Goal: Task Accomplishment & Management: Manage account settings

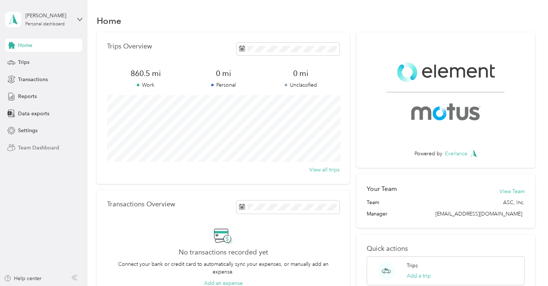
click at [56, 147] on span "Team Dashboard" at bounding box center [38, 148] width 41 height 8
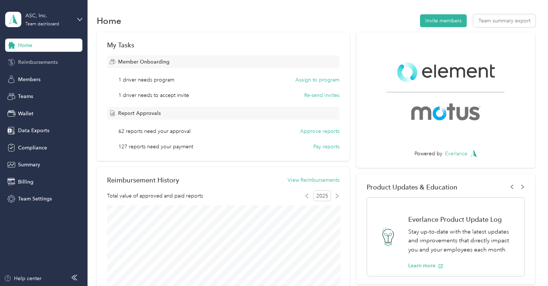
click at [43, 60] on span "Reimbursements" at bounding box center [38, 62] width 40 height 8
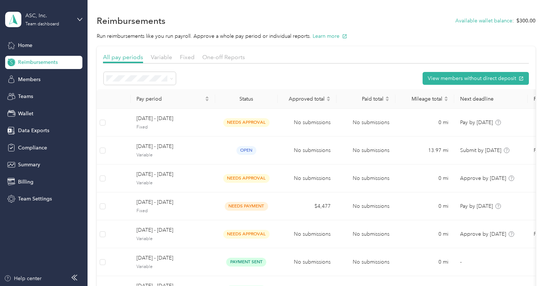
click at [414, 60] on div "All pay periods Variable Fixed One-off Reports" at bounding box center [316, 58] width 426 height 11
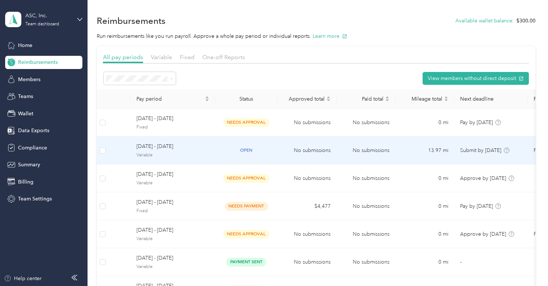
click at [190, 147] on span "[DATE] - [DATE]" at bounding box center [172, 147] width 73 height 8
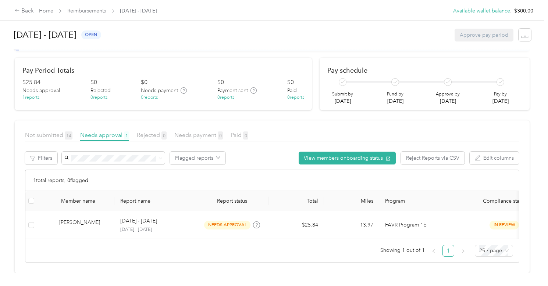
scroll to position [42, 0]
click at [62, 132] on span "Not submitted 14" at bounding box center [48, 135] width 47 height 7
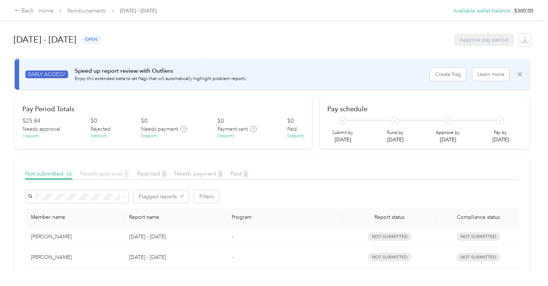
click at [111, 171] on span "Needs approval 1" at bounding box center [104, 173] width 49 height 7
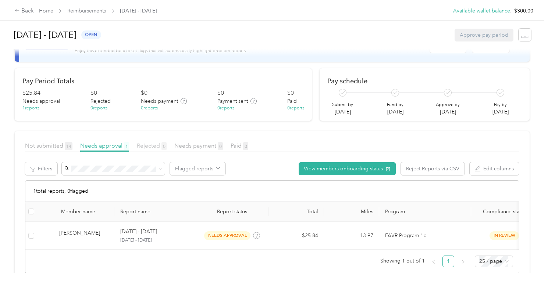
scroll to position [33, 0]
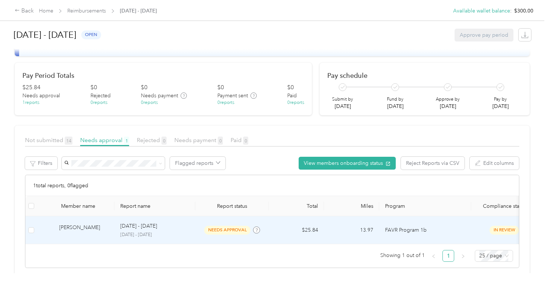
click at [110, 227] on td "[PERSON_NAME]" at bounding box center [75, 230] width 77 height 28
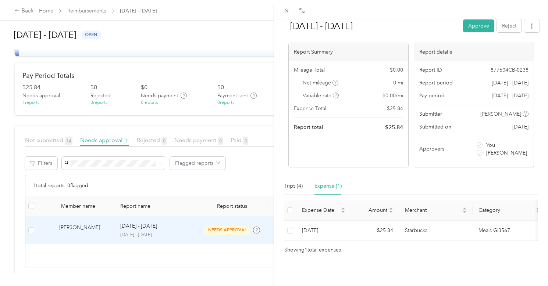
scroll to position [35, 0]
click at [296, 182] on div "Trips (4)" at bounding box center [293, 186] width 18 height 8
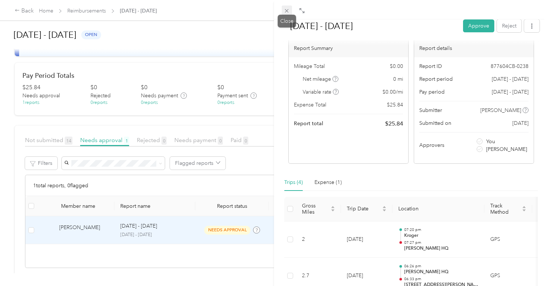
click at [285, 10] on icon at bounding box center [286, 11] width 6 height 6
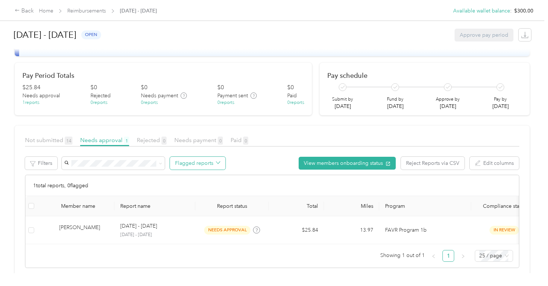
click at [207, 164] on button "Flagged reports" at bounding box center [197, 163] width 55 height 13
click at [87, 12] on link "Reimbursements" at bounding box center [86, 11] width 39 height 6
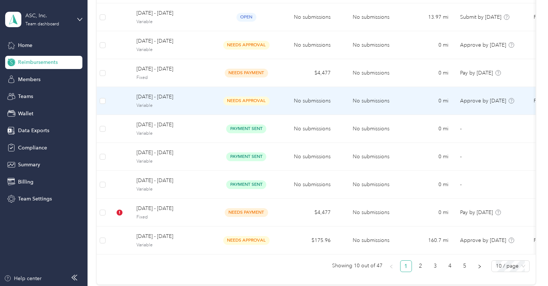
scroll to position [173, 0]
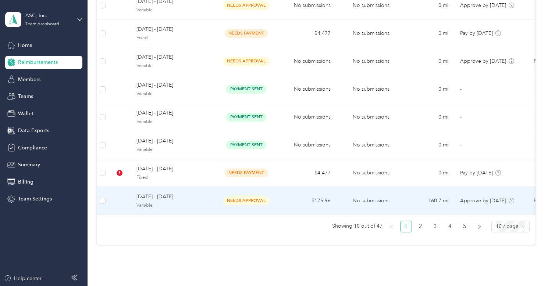
click at [181, 202] on span "Variable" at bounding box center [172, 205] width 73 height 7
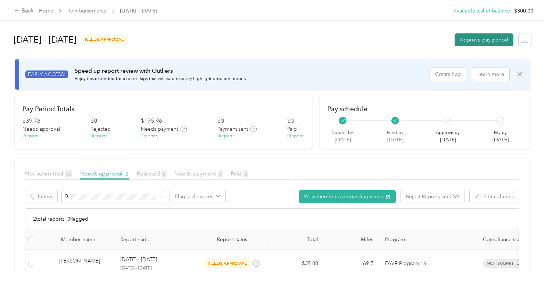
click at [488, 39] on button "Approve pay period" at bounding box center [483, 39] width 59 height 13
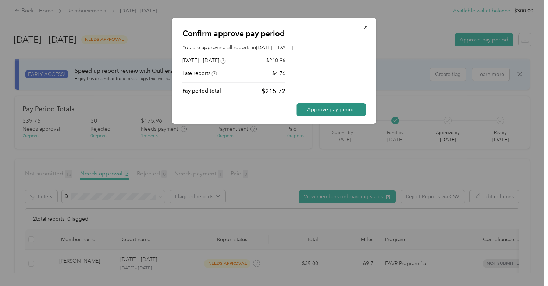
click at [318, 111] on button "Approve pay period" at bounding box center [331, 109] width 69 height 13
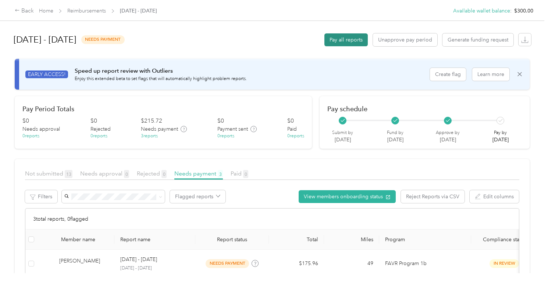
click at [350, 40] on button "Pay all reports" at bounding box center [345, 39] width 43 height 13
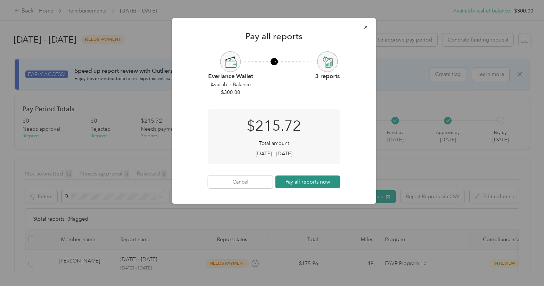
click at [319, 184] on button "Pay all reports now" at bounding box center [307, 182] width 65 height 13
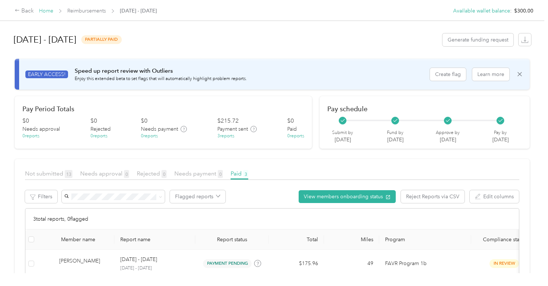
click at [48, 12] on link "Home" at bounding box center [46, 11] width 14 height 6
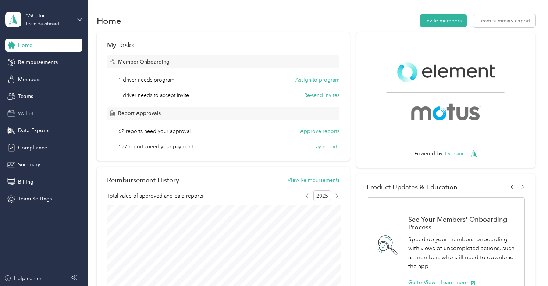
click at [28, 117] on span "Wallet" at bounding box center [25, 114] width 15 height 8
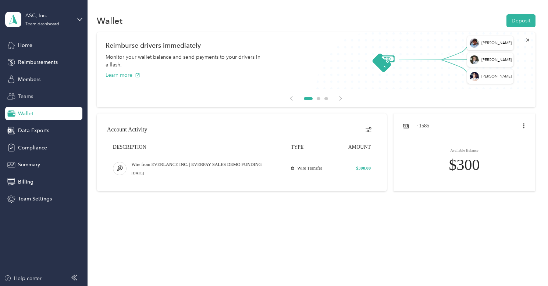
click at [21, 100] on span "Teams" at bounding box center [25, 97] width 15 height 8
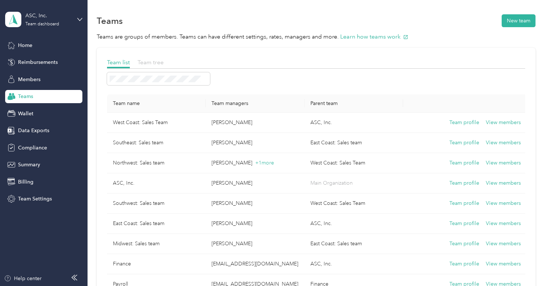
click at [151, 61] on span "Team tree" at bounding box center [150, 62] width 26 height 7
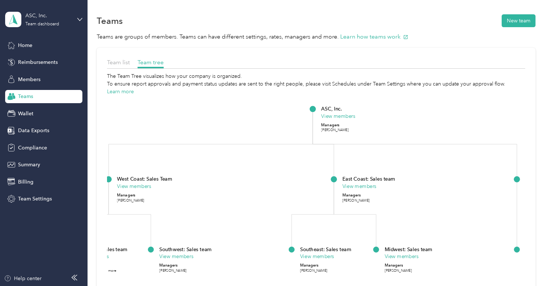
drag, startPoint x: 227, startPoint y: 149, endPoint x: 263, endPoint y: 122, distance: 45.1
click at [263, 122] on icon "ASC, Inc. View members Managers Jane Doe West Coast: Sales Team View members Ma…" at bounding box center [316, 225] width 418 height 258
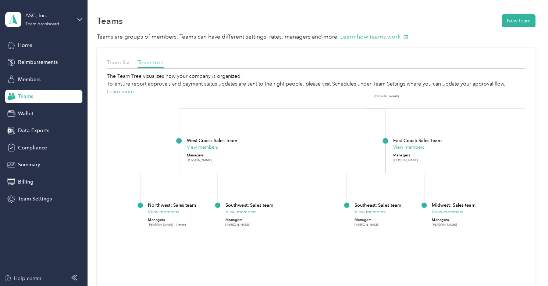
drag, startPoint x: 271, startPoint y: 217, endPoint x: 348, endPoint y: 141, distance: 108.4
click at [348, 141] on icon "ASC, Inc. View members Managers Jane Doe West Coast: Sales Team View members Ma…" at bounding box center [316, 225] width 418 height 258
click at [520, 19] on button "New team" at bounding box center [518, 20] width 34 height 13
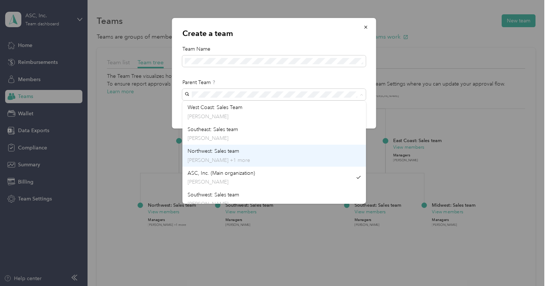
click at [243, 149] on div "Northwest: Sales team Derrick Walker +1 more" at bounding box center [273, 155] width 173 height 17
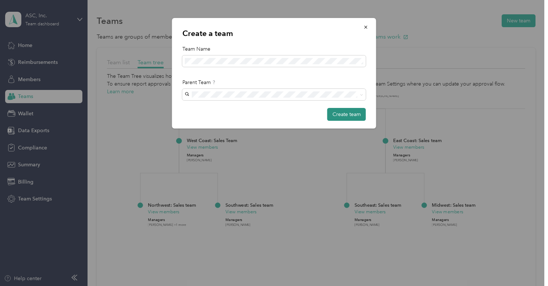
click at [345, 114] on button "Create team" at bounding box center [346, 114] width 39 height 13
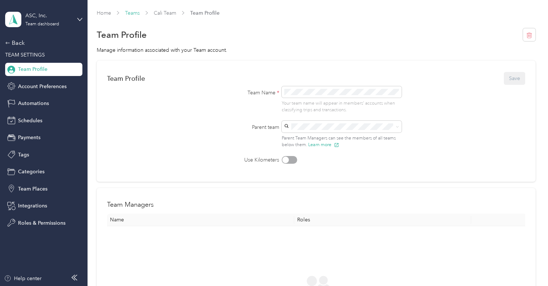
click at [128, 15] on link "Teams" at bounding box center [132, 13] width 15 height 6
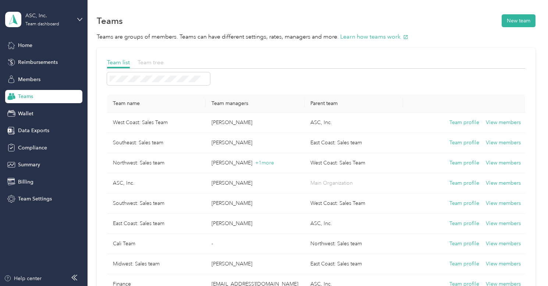
click at [159, 63] on span "Team tree" at bounding box center [150, 62] width 26 height 7
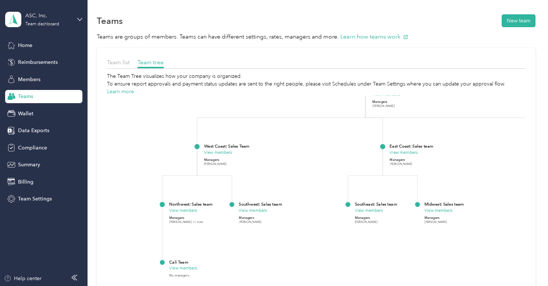
drag, startPoint x: 208, startPoint y: 158, endPoint x: 319, endPoint y: 101, distance: 124.4
click at [319, 101] on icon "ASC, Inc. View members Managers Jane Doe West Coast: Sales Team View members Ma…" at bounding box center [316, 225] width 418 height 258
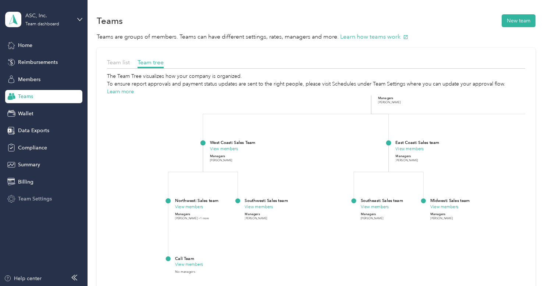
click at [35, 198] on span "Team Settings" at bounding box center [35, 199] width 34 height 8
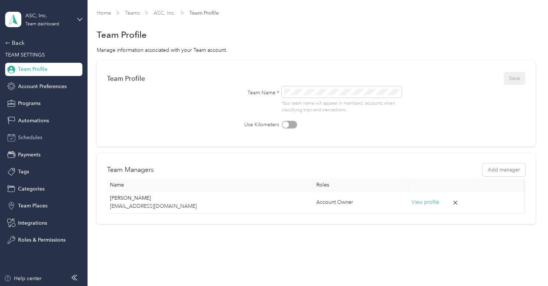
click at [40, 137] on span "Schedules" at bounding box center [30, 138] width 24 height 8
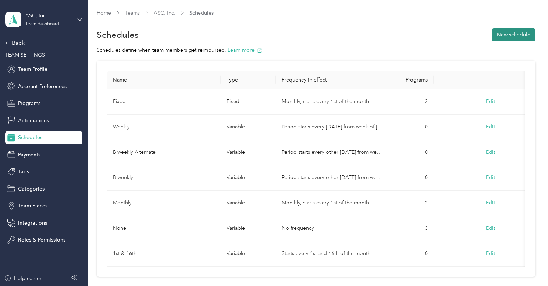
click at [520, 31] on button "New schedule" at bounding box center [513, 34] width 44 height 13
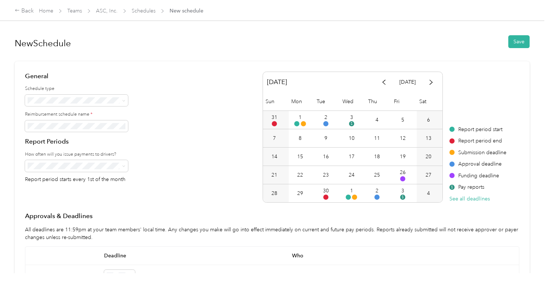
scroll to position [14, 0]
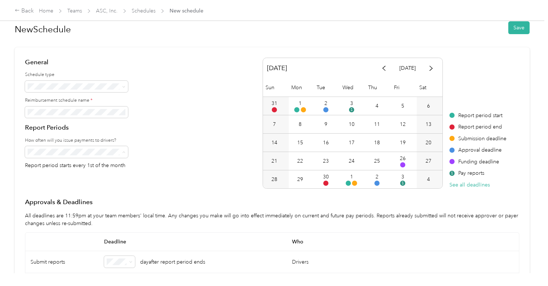
click at [83, 187] on div "Weekly" at bounding box center [76, 190] width 93 height 8
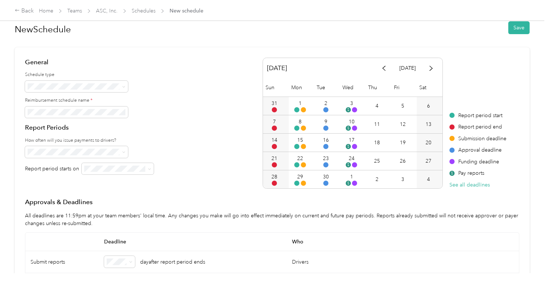
click at [117, 226] on li "Friday" at bounding box center [117, 232] width 72 height 13
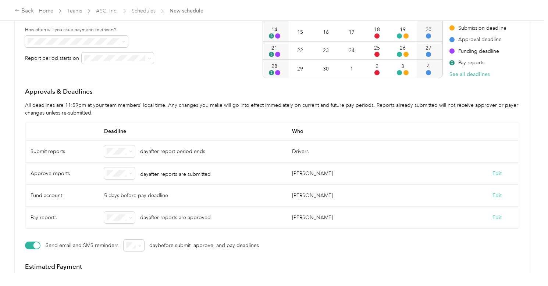
scroll to position [125, 0]
click at [194, 91] on h4 "Approvals & Deadlines" at bounding box center [272, 90] width 494 height 9
click at [130, 153] on span at bounding box center [130, 150] width 3 height 6
click at [115, 196] on li "3" at bounding box center [119, 202] width 31 height 13
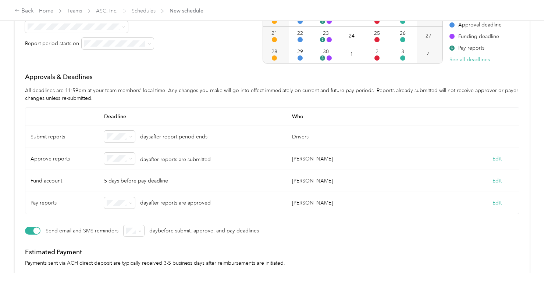
scroll to position [146, 0]
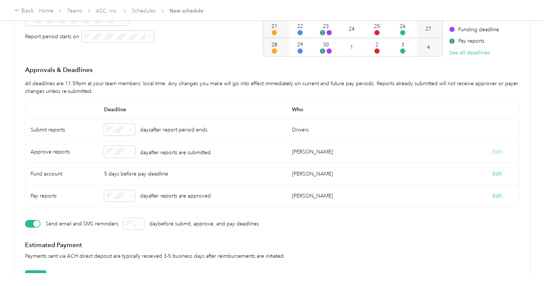
click at [500, 151] on button "Edit" at bounding box center [496, 152] width 9 height 8
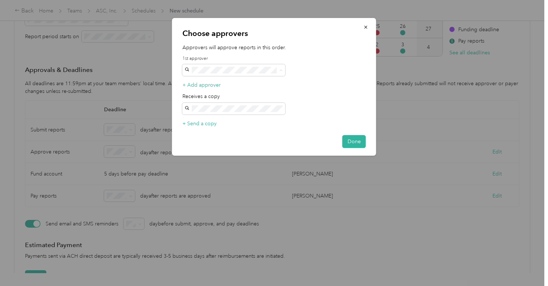
click at [225, 86] on li "Submitter's manager" at bounding box center [233, 82] width 103 height 13
click at [355, 140] on button "Done" at bounding box center [354, 141] width 24 height 13
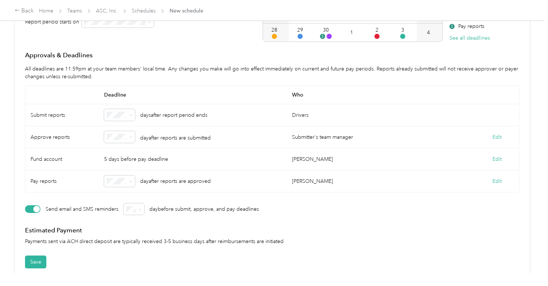
scroll to position [168, 0]
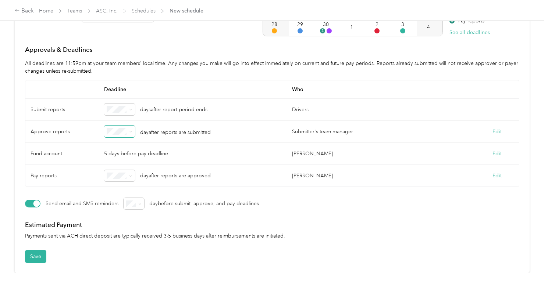
click at [129, 130] on icon at bounding box center [130, 131] width 3 height 3
click at [114, 182] on div "3" at bounding box center [119, 180] width 21 height 8
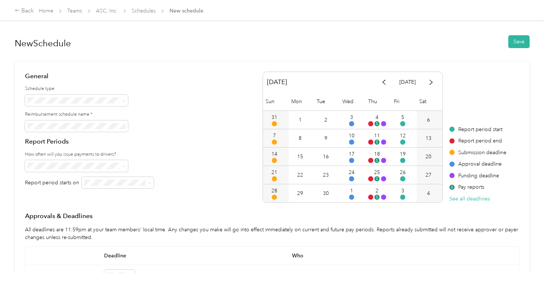
scroll to position [0, 0]
click at [24, 11] on div "Back" at bounding box center [24, 11] width 19 height 9
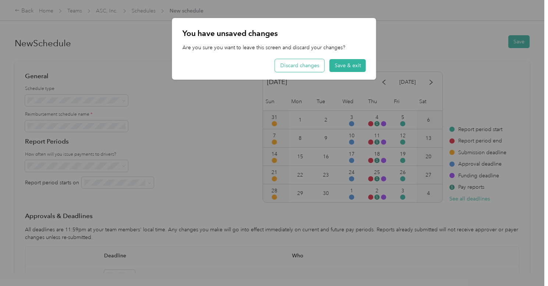
click at [307, 69] on button "Discard changes" at bounding box center [299, 65] width 49 height 13
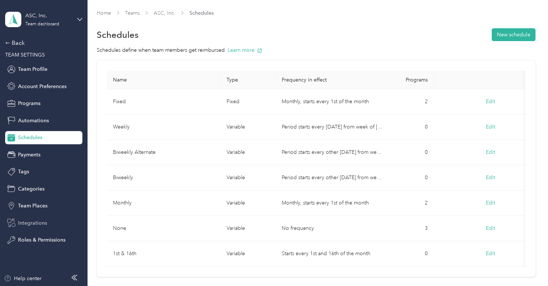
click at [32, 224] on span "Integrations" at bounding box center [32, 223] width 29 height 8
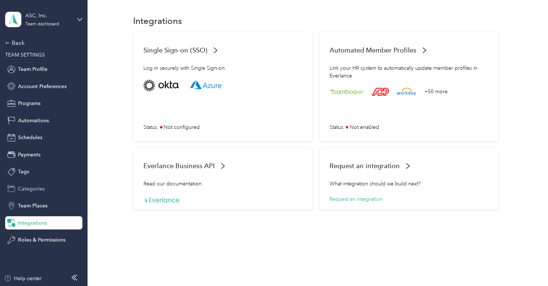
click at [30, 190] on span "Categories" at bounding box center [31, 189] width 26 height 8
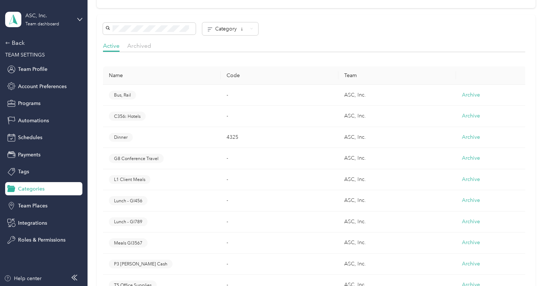
scroll to position [60, 0]
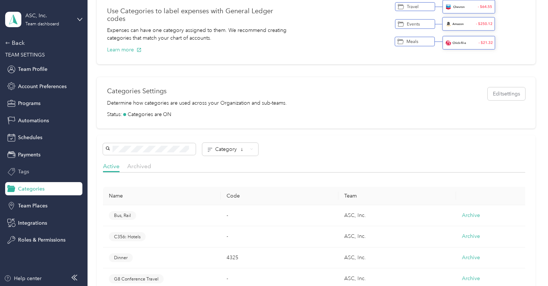
click at [21, 171] on span "Tags" at bounding box center [23, 172] width 11 height 8
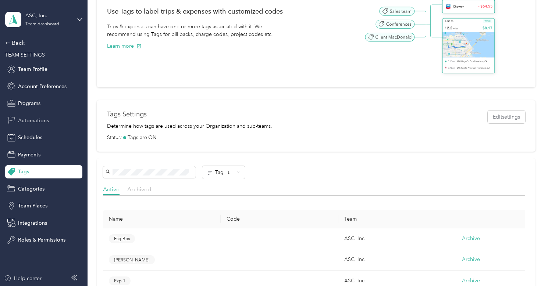
click at [32, 122] on span "Automations" at bounding box center [33, 121] width 31 height 8
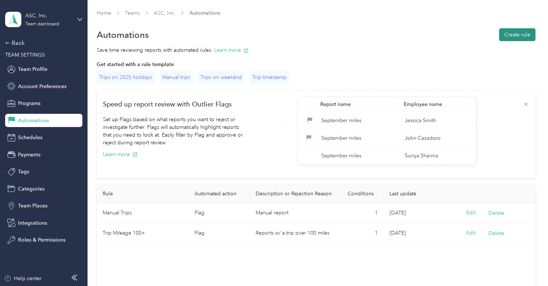
click at [524, 34] on button "Create rule" at bounding box center [517, 34] width 36 height 13
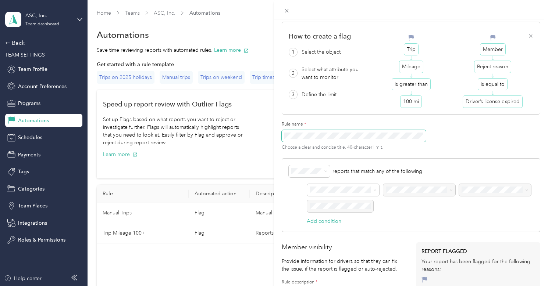
scroll to position [83, 0]
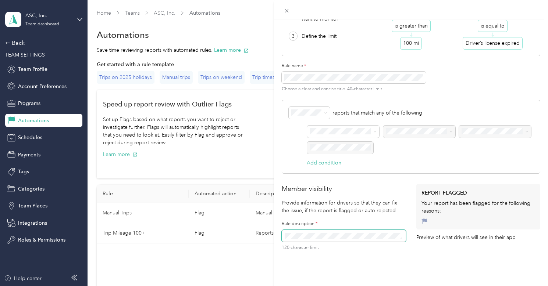
click at [306, 147] on li "Approve" at bounding box center [308, 151] width 41 height 13
click at [334, 144] on div "Report" at bounding box center [343, 145] width 62 height 8
click at [416, 168] on span "Net miles" at bounding box center [436, 170] width 97 height 8
click at [451, 178] on li "Less than" at bounding box center [455, 182] width 60 height 13
click at [288, 12] on icon at bounding box center [286, 11] width 6 height 6
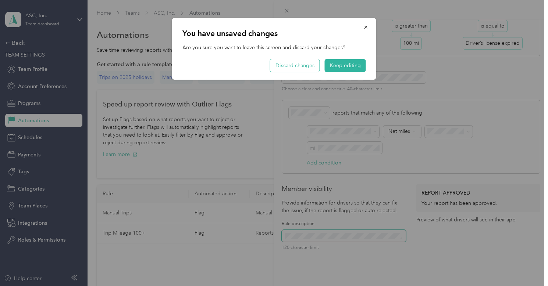
click at [305, 65] on button "Discard changes" at bounding box center [294, 65] width 49 height 13
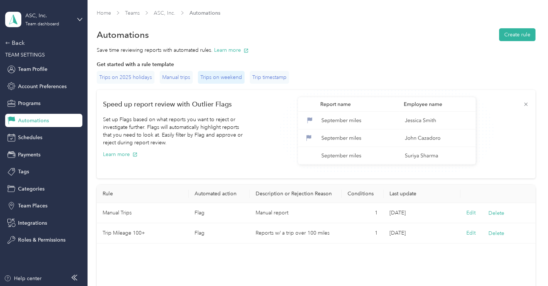
click at [208, 80] on div "Trips on weekend" at bounding box center [221, 77] width 47 height 13
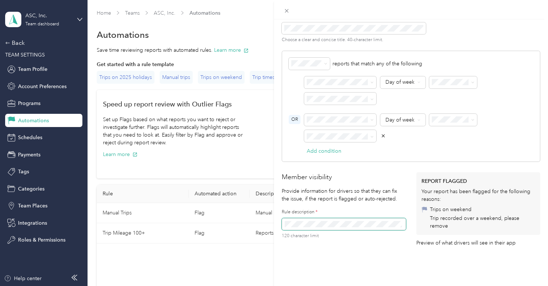
scroll to position [137, 0]
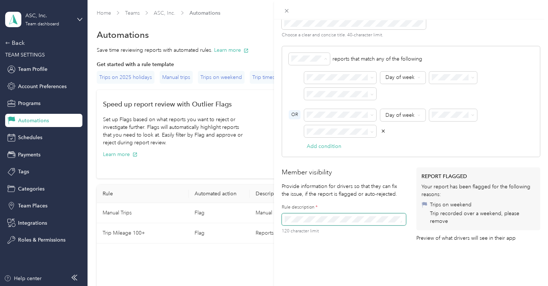
click at [305, 85] on div "Reject" at bounding box center [309, 85] width 31 height 8
click at [288, 11] on icon at bounding box center [286, 11] width 6 height 6
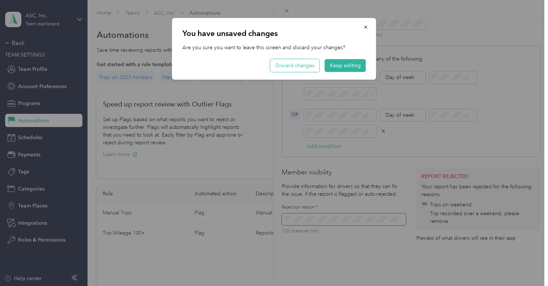
click at [307, 64] on button "Discard changes" at bounding box center [294, 65] width 49 height 13
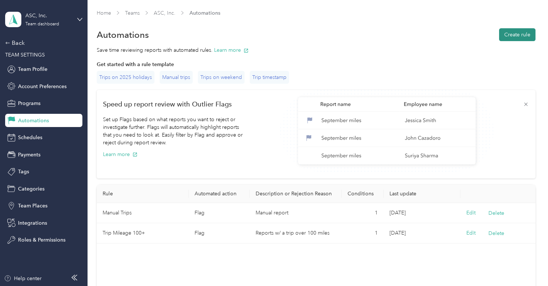
click at [515, 35] on button "Create rule" at bounding box center [517, 34] width 36 height 13
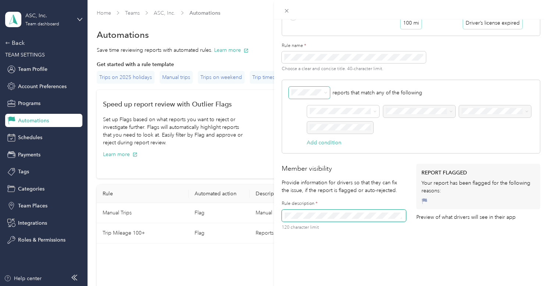
scroll to position [105, 0]
click at [365, 88] on p "reports that match any of the following" at bounding box center [410, 93] width 245 height 12
click at [328, 160] on span "Expenses" at bounding box center [323, 162] width 22 height 6
click at [366, 105] on span at bounding box center [343, 111] width 72 height 12
